Goal: Task Accomplishment & Management: Manage account settings

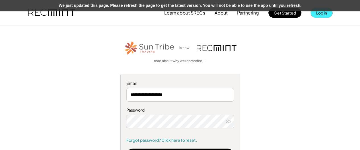
click at [318, 13] on button "Log in" at bounding box center [322, 13] width 22 height 10
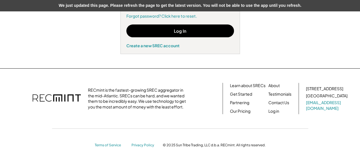
scroll to position [126, 0]
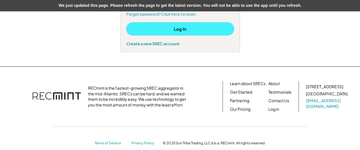
click at [179, 29] on button "Log In" at bounding box center [180, 28] width 108 height 13
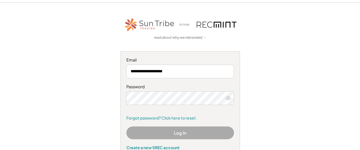
scroll to position [23, 0]
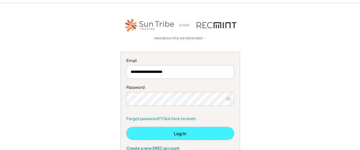
click at [184, 131] on button "Log In" at bounding box center [180, 133] width 108 height 13
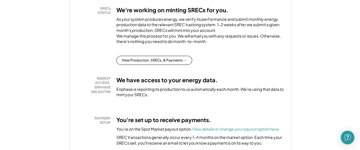
scroll to position [118, 0]
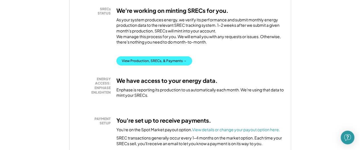
click at [156, 65] on button "View Production, SRECs, & Payments →" at bounding box center [154, 60] width 76 height 9
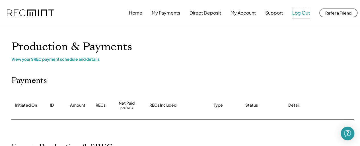
click at [298, 13] on button "Log Out" at bounding box center [301, 12] width 18 height 11
